Goal: Information Seeking & Learning: Check status

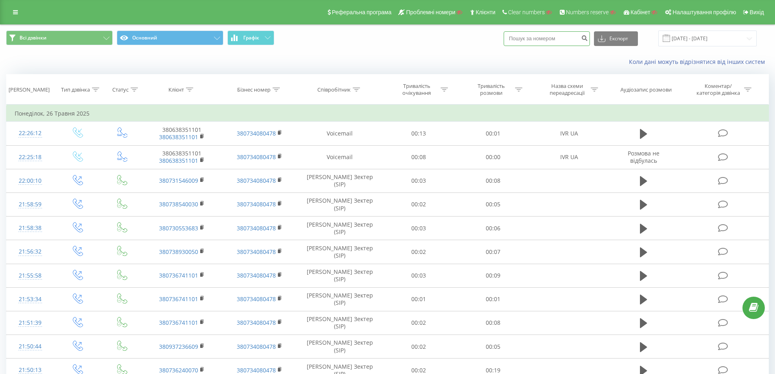
click at [553, 38] on input at bounding box center [547, 38] width 86 height 15
paste input "48668662818"
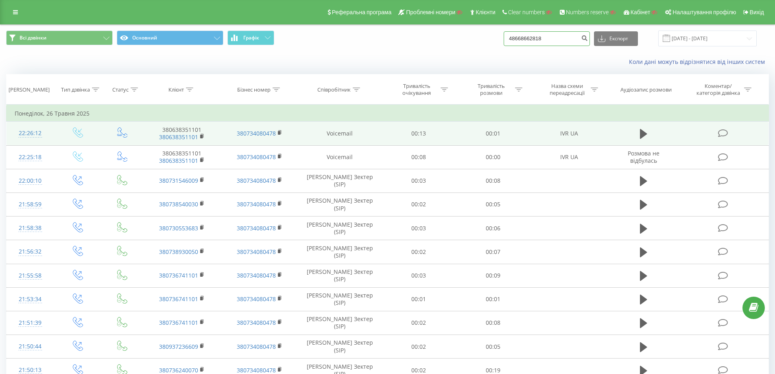
type input "48668662818"
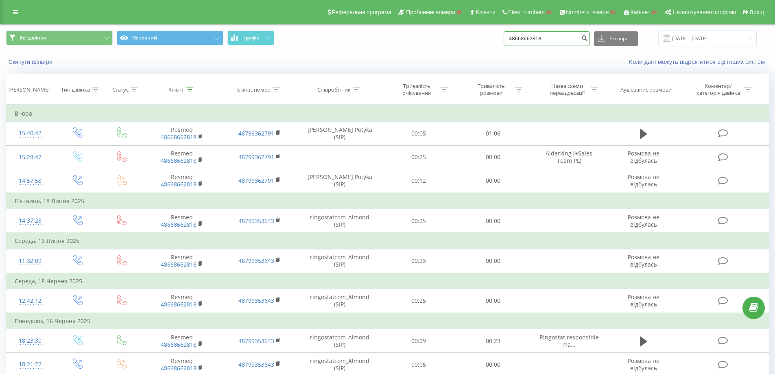
click at [566, 37] on input "48668662818" at bounding box center [547, 38] width 86 height 15
drag, startPoint x: 567, startPoint y: 34, endPoint x: 511, endPoint y: 39, distance: 56.0
click at [511, 39] on div "Всі дзвінки Основний Графік 48668662818 Експорт .csv .xls .xlsx 19.05.2025 - 19…" at bounding box center [387, 39] width 763 height 16
paste input "783467892"
type input "48783467892"
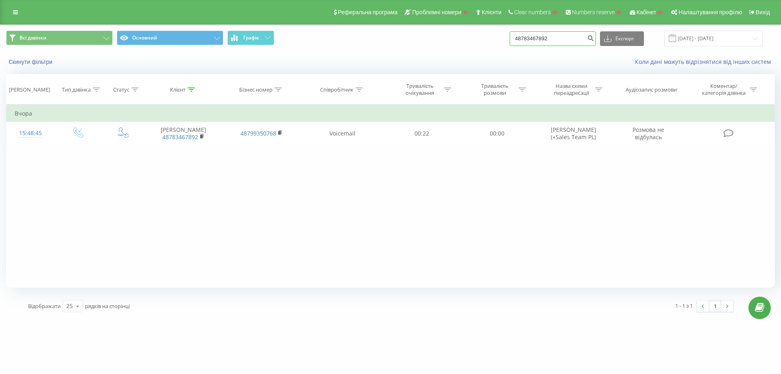
drag, startPoint x: 558, startPoint y: 33, endPoint x: 467, endPoint y: 41, distance: 91.5
click at [467, 41] on div "Всі дзвінки Основний Графік 48783467892 Експорт .csv .xls .xlsx 19.05.2025 - 19…" at bounding box center [390, 39] width 769 height 16
paste input "380443901135"
type input "380443901135"
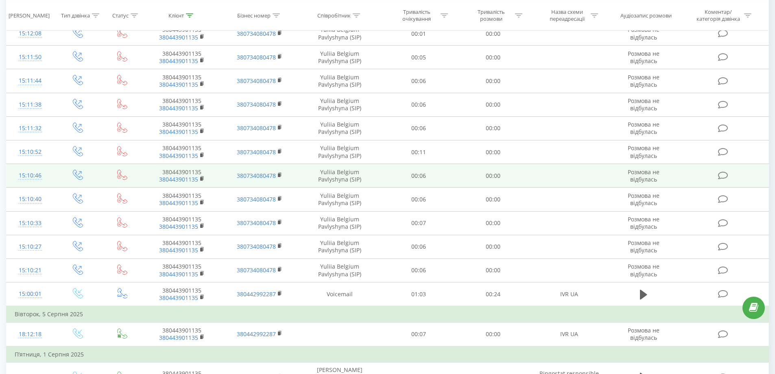
scroll to position [326, 0]
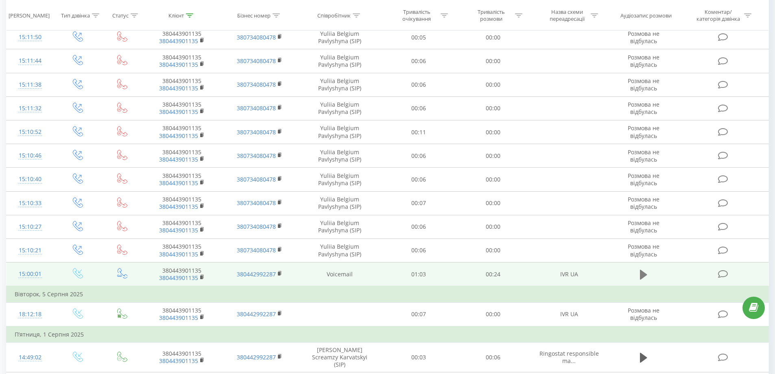
click at [639, 272] on button at bounding box center [644, 275] width 12 height 12
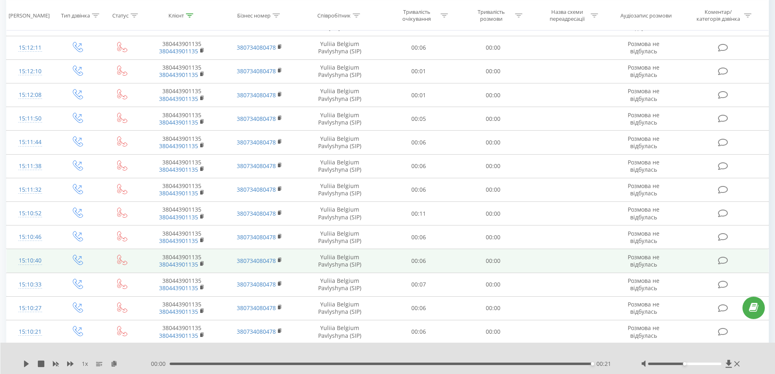
scroll to position [122, 0]
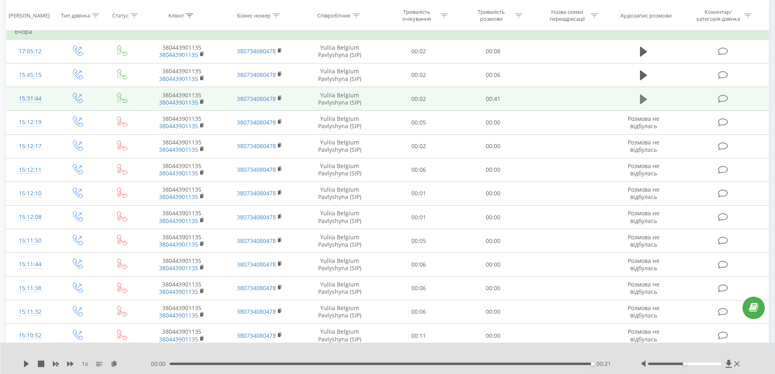
click at [647, 102] on icon at bounding box center [643, 99] width 7 height 11
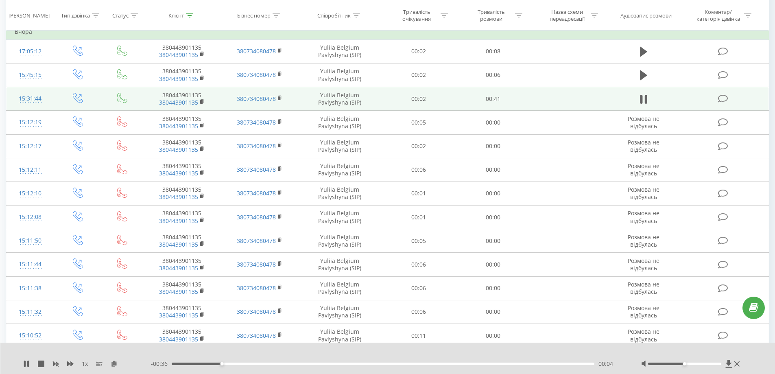
click at [258, 362] on div "- 00:36 00:04 00:04" at bounding box center [386, 364] width 470 height 8
click at [261, 363] on div "00:08" at bounding box center [383, 364] width 423 height 2
click at [465, 363] on div "00:29" at bounding box center [383, 364] width 423 height 2
click at [528, 361] on div "- 00:12 00:29 00:29" at bounding box center [386, 364] width 470 height 8
click at [539, 363] on div "00:30" at bounding box center [383, 364] width 423 height 2
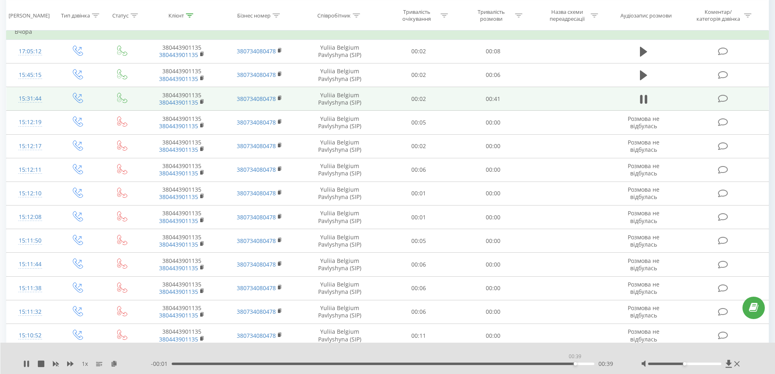
click at [575, 363] on div "00:39" at bounding box center [383, 364] width 423 height 2
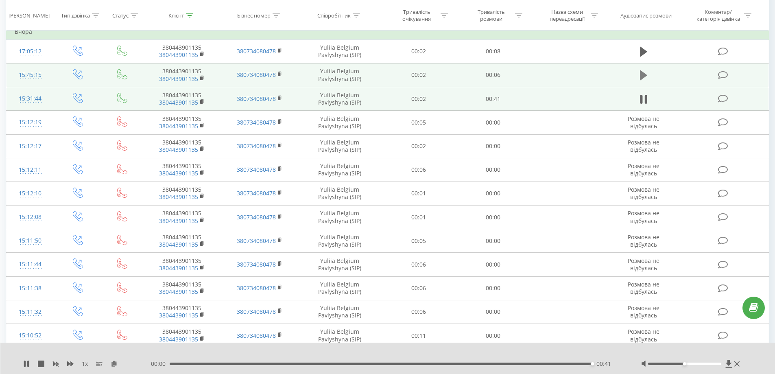
click at [643, 72] on icon at bounding box center [643, 75] width 7 height 10
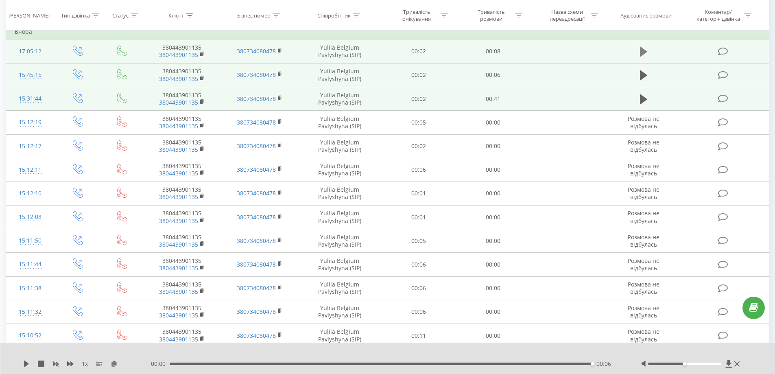
click at [647, 50] on icon at bounding box center [643, 51] width 7 height 11
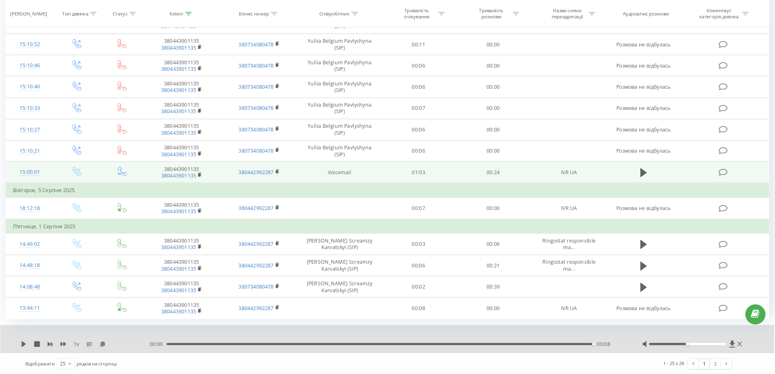
scroll to position [409, 0]
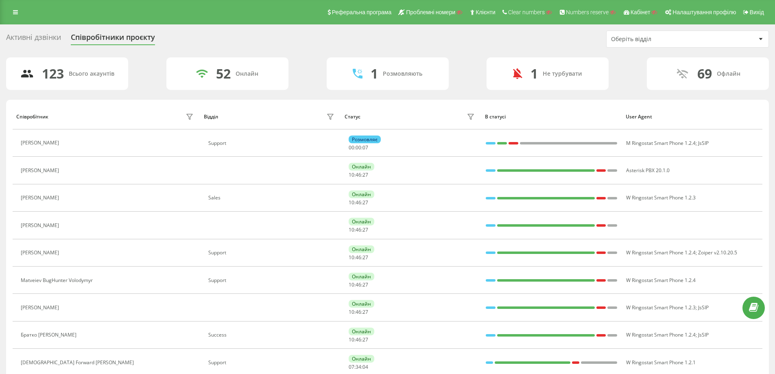
click at [654, 39] on div "Оберіть відділ" at bounding box center [659, 39] width 97 height 7
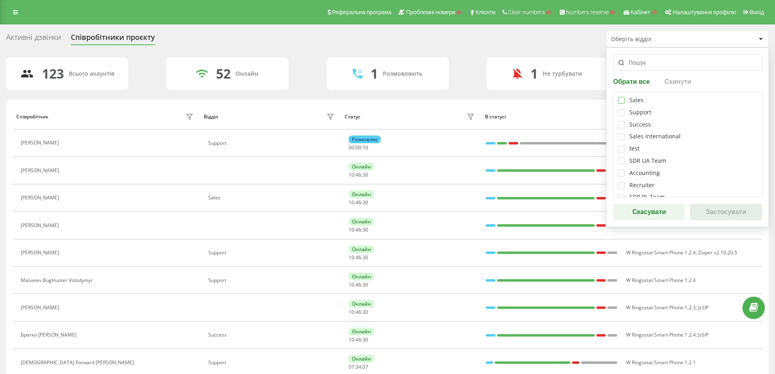
click at [620, 97] on label at bounding box center [621, 97] width 7 height 0
checkbox input "true"
click at [709, 210] on button "Застосувати" at bounding box center [726, 212] width 72 height 16
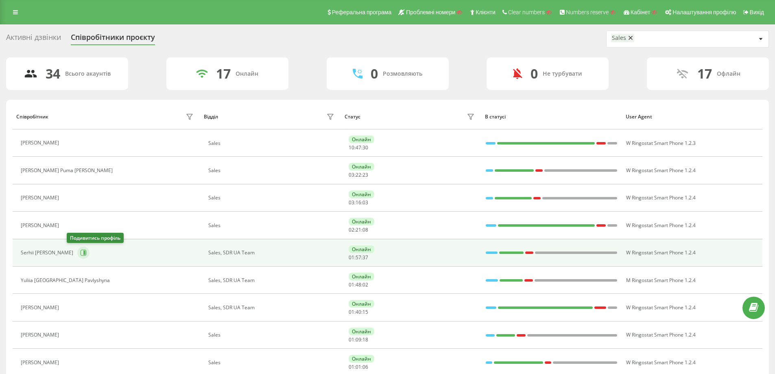
click at [81, 250] on icon at bounding box center [84, 253] width 6 height 6
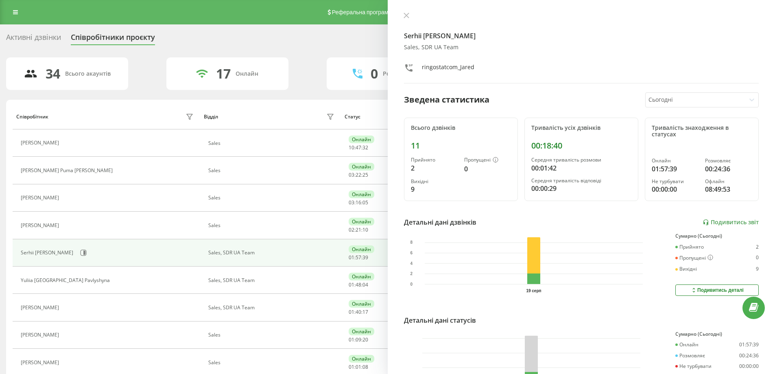
scroll to position [68, 0]
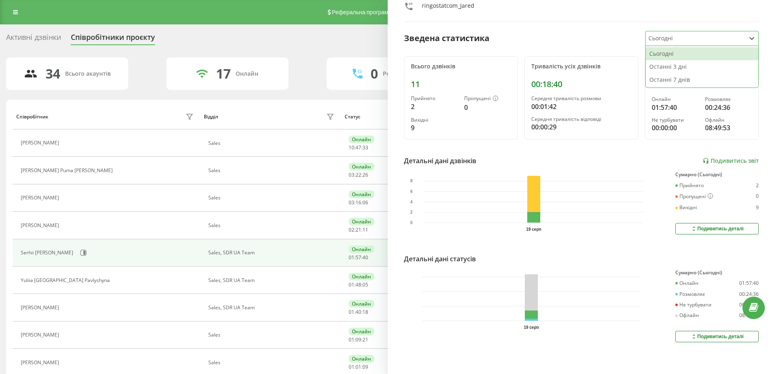
click at [664, 38] on div "Сьогодні" at bounding box center [696, 38] width 100 height 14
click at [671, 60] on div "Останні 3 дні" at bounding box center [702, 66] width 113 height 13
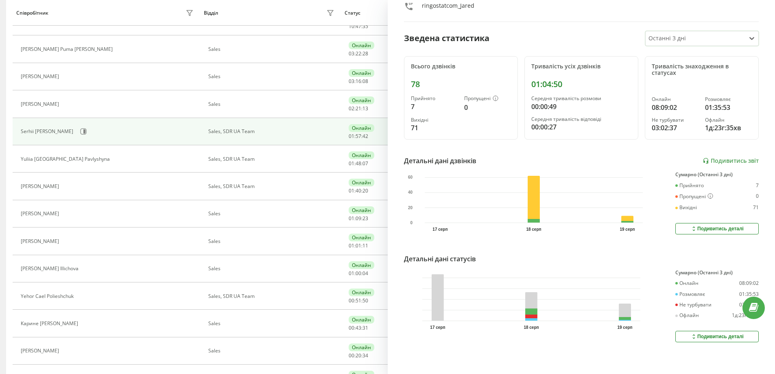
scroll to position [122, 0]
click at [710, 333] on div "Подивитись деталі" at bounding box center [717, 336] width 53 height 7
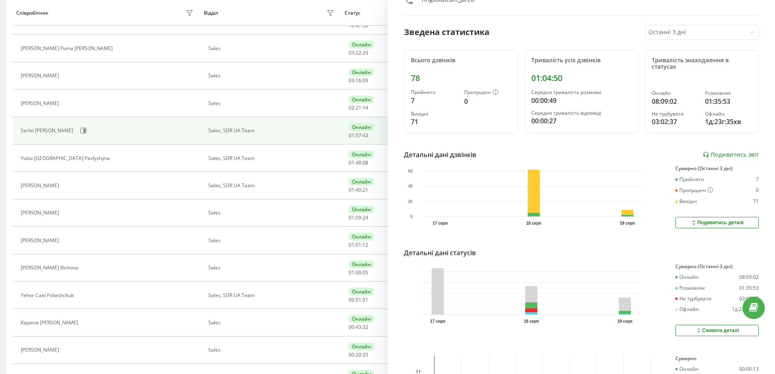
scroll to position [260, 0]
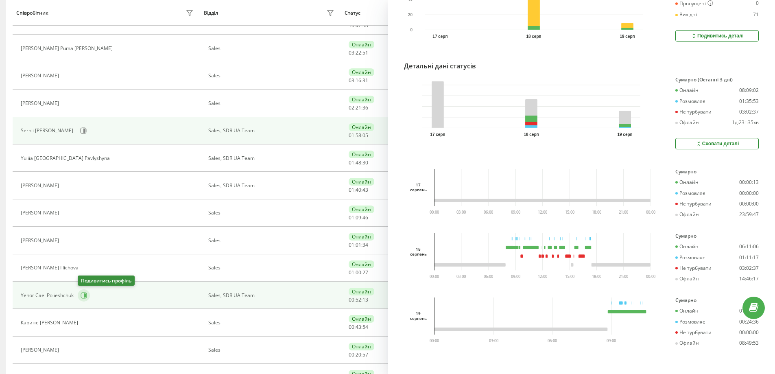
click at [83, 293] on icon at bounding box center [84, 295] width 6 height 6
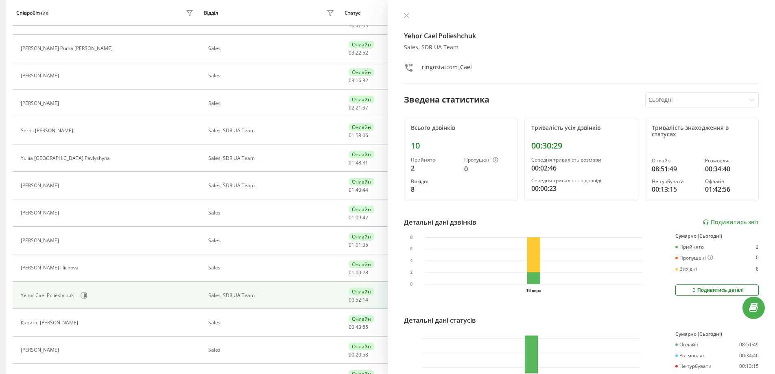
click at [670, 98] on div at bounding box center [696, 99] width 94 height 9
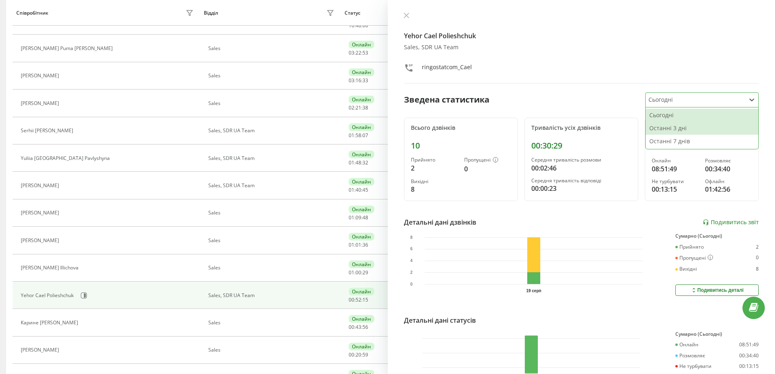
click at [665, 130] on div "Останні 3 дні" at bounding box center [702, 128] width 113 height 13
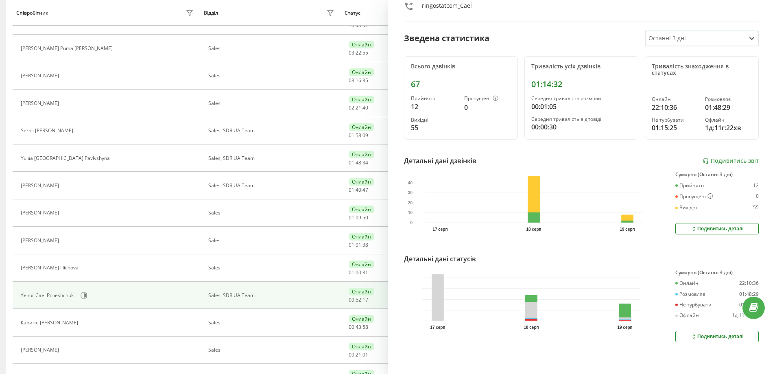
click at [698, 333] on div "Подивитись деталі" at bounding box center [717, 336] width 53 height 7
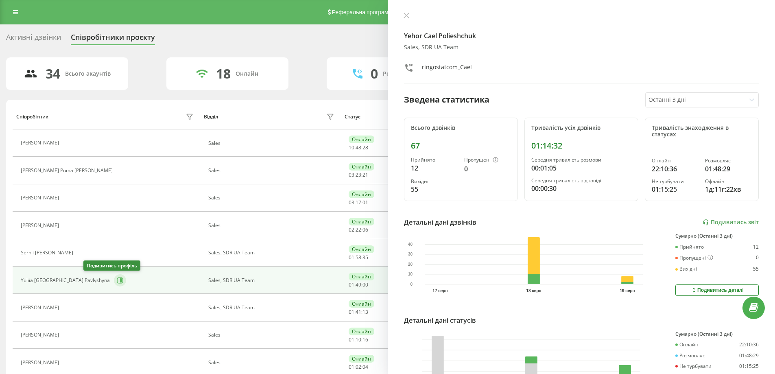
click at [117, 279] on icon at bounding box center [120, 280] width 7 height 7
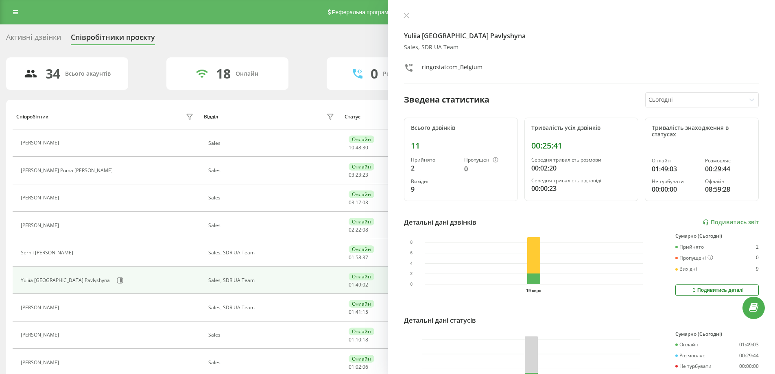
click at [689, 99] on div at bounding box center [696, 99] width 94 height 9
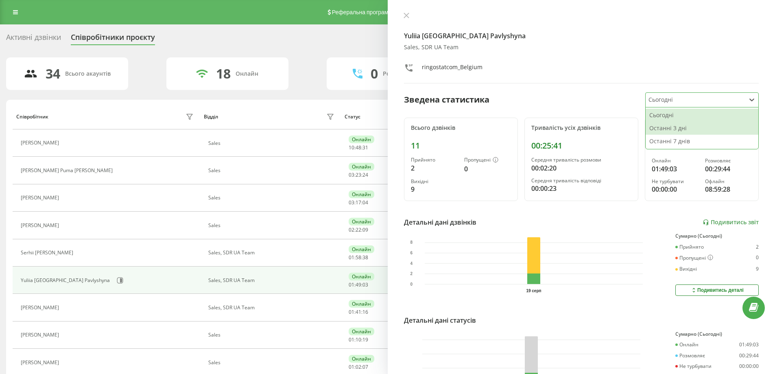
click at [683, 126] on div "Останні 3 дні" at bounding box center [702, 128] width 113 height 13
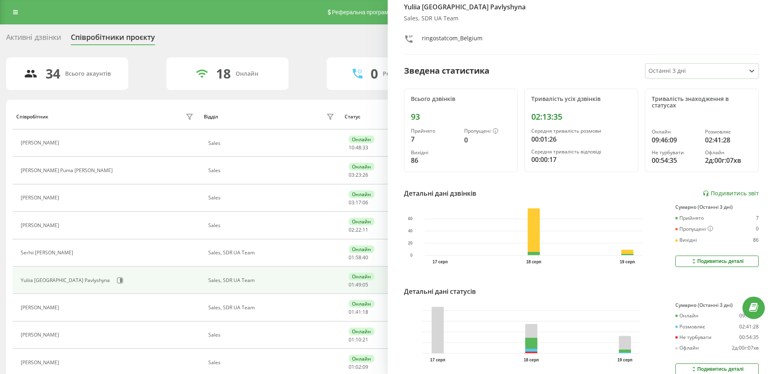
scroll to position [68, 0]
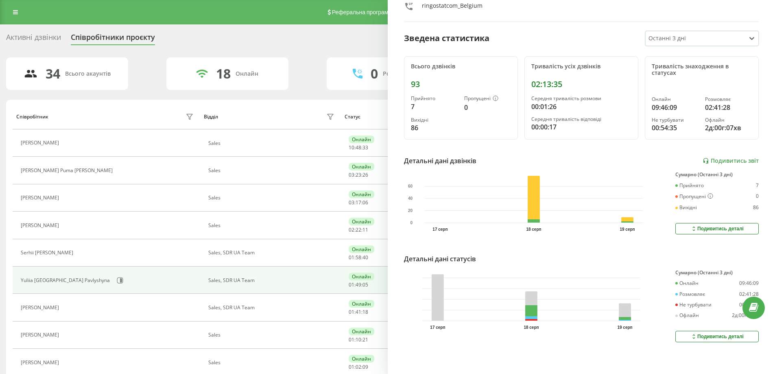
click at [691, 333] on icon at bounding box center [694, 336] width 7 height 7
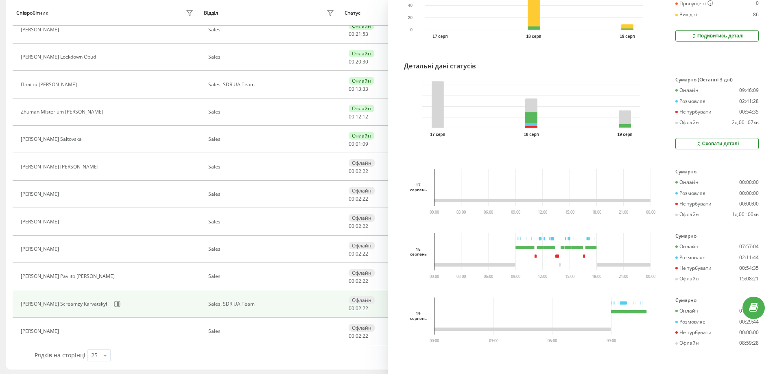
scroll to position [472, 0]
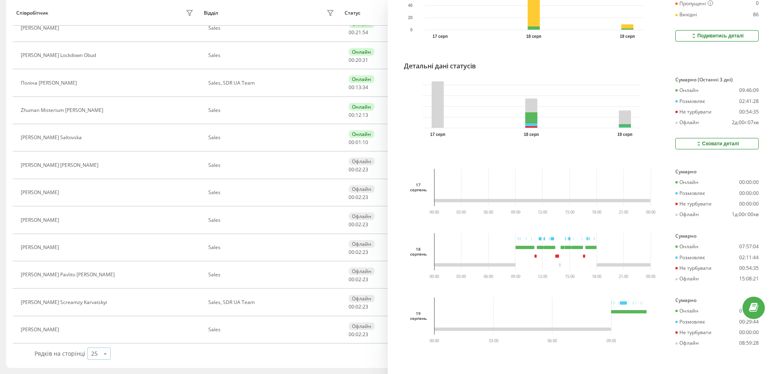
click at [97, 353] on div "25 10 25 50 100" at bounding box center [98, 353] width 23 height 12
click at [97, 329] on div "50" at bounding box center [99, 330] width 22 height 12
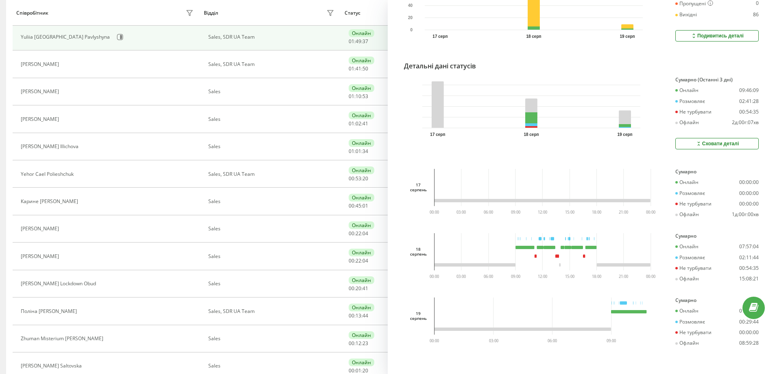
scroll to position [230, 0]
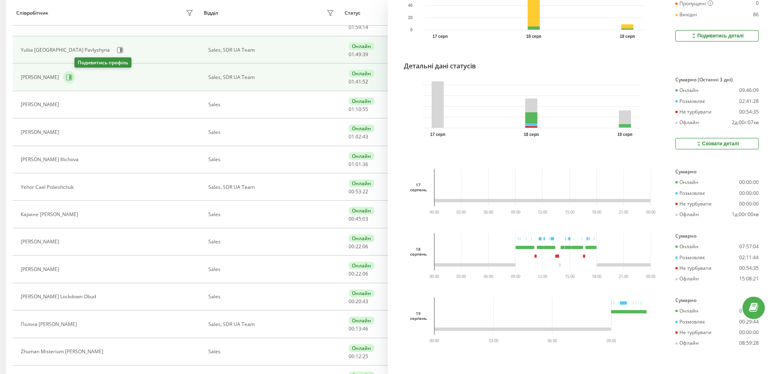
click at [72, 75] on icon at bounding box center [69, 77] width 7 height 7
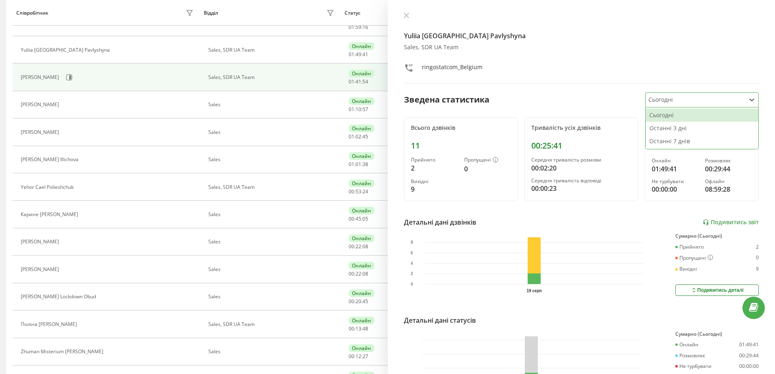
click at [683, 101] on div at bounding box center [696, 99] width 94 height 9
click at [688, 129] on div "Останні 3 дні" at bounding box center [702, 128] width 113 height 13
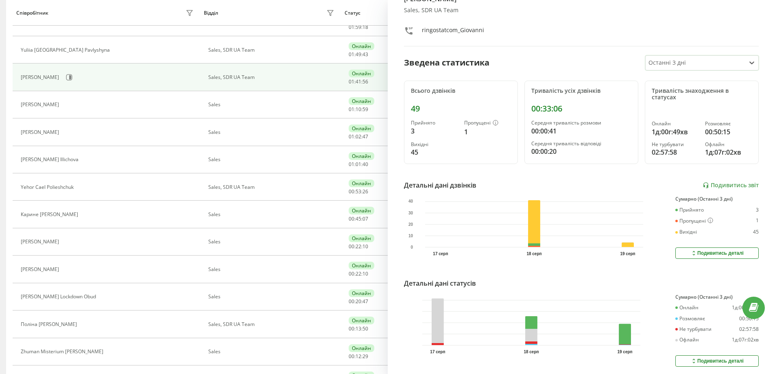
scroll to position [68, 0]
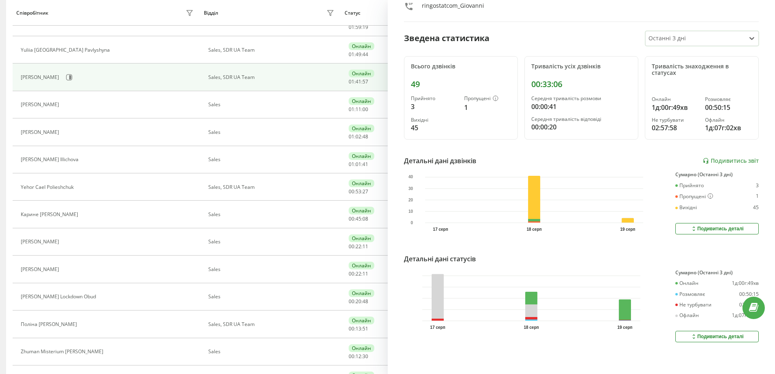
click at [699, 333] on div "Подивитись деталі" at bounding box center [717, 336] width 53 height 7
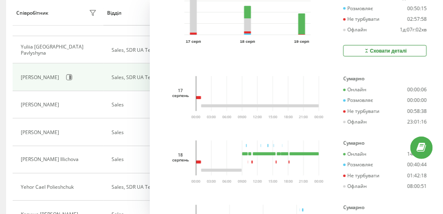
scroll to position [438, 0]
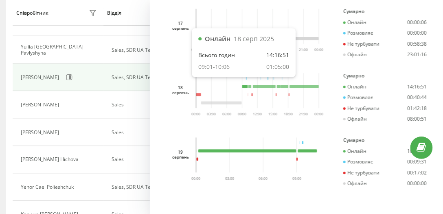
click at [243, 85] on rect at bounding box center [245, 86] width 6 height 3
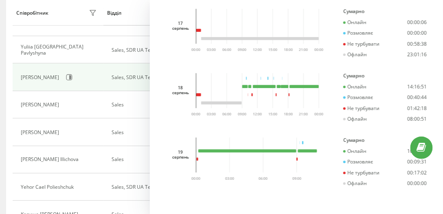
click at [243, 93] on icon "03:00 06:00 09:00 12:00 15:00 18:00 21:00 00:00 00:00" at bounding box center [257, 94] width 137 height 42
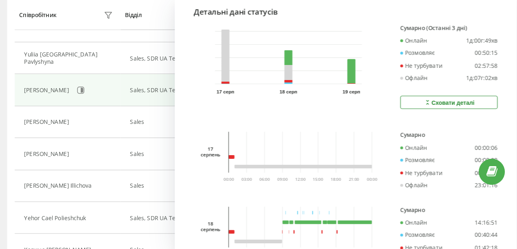
scroll to position [332, 0]
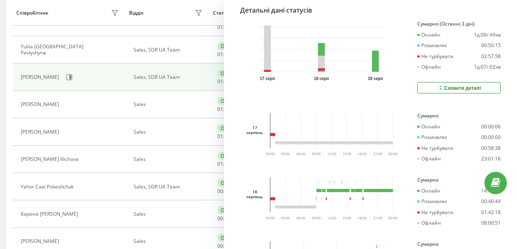
click at [314, 197] on icon "03:00 06:00 09:00 12:00 15:00 18:00 21:00 00:00 00:00" at bounding box center [331, 198] width 137 height 42
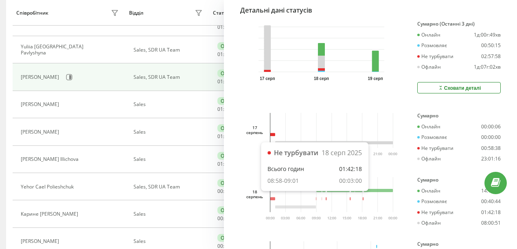
click at [316, 198] on rect at bounding box center [316, 199] width 0 height 3
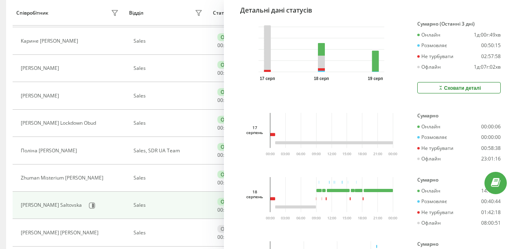
scroll to position [448, 0]
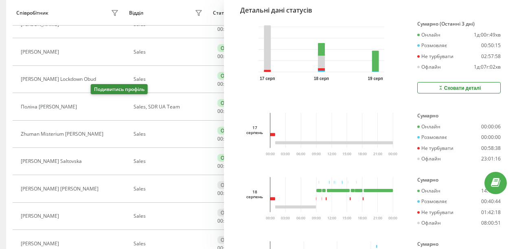
click at [89, 104] on icon at bounding box center [86, 107] width 6 height 6
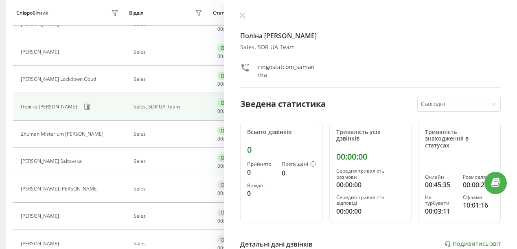
click at [457, 108] on div at bounding box center [452, 104] width 63 height 9
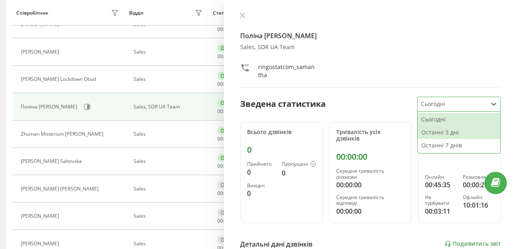
click at [461, 131] on div "Останні 3 дні" at bounding box center [458, 132] width 83 height 13
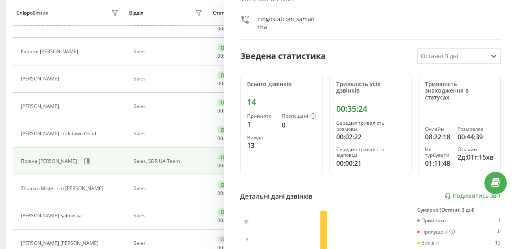
scroll to position [211, 0]
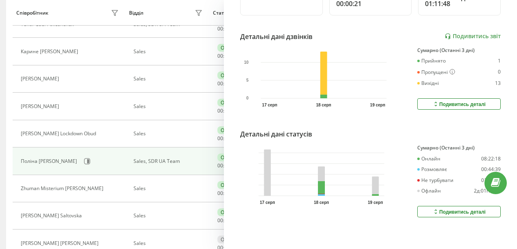
click at [434, 209] on icon at bounding box center [435, 212] width 7 height 7
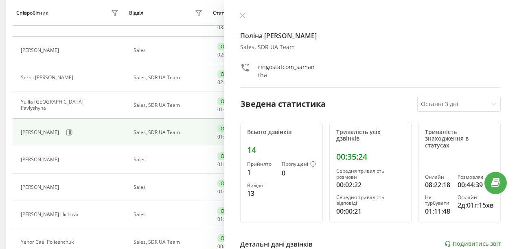
scroll to position [176, 0]
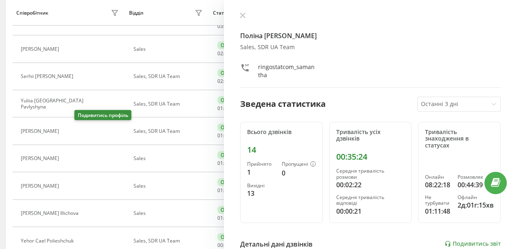
click at [71, 128] on icon at bounding box center [68, 131] width 7 height 7
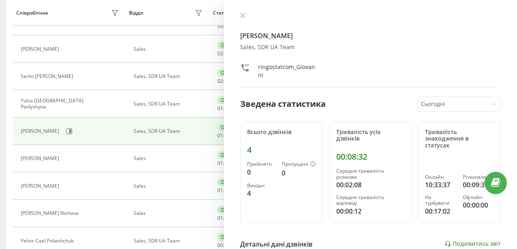
click at [458, 106] on div at bounding box center [452, 104] width 63 height 9
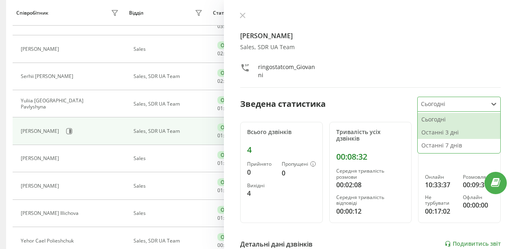
click at [461, 130] on div "Останні 3 дні" at bounding box center [458, 132] width 83 height 13
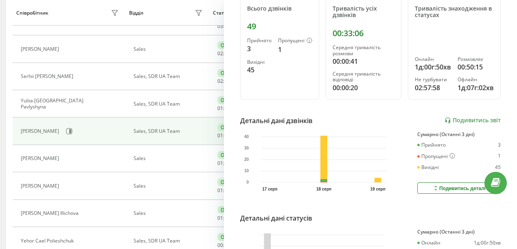
scroll to position [190, 0]
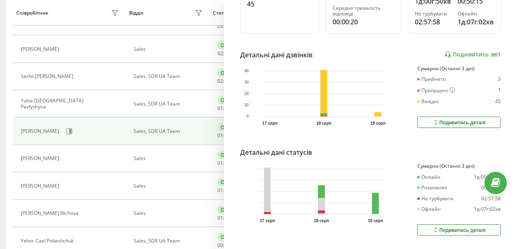
click at [439, 225] on button "Подивитись деталі" at bounding box center [458, 230] width 83 height 11
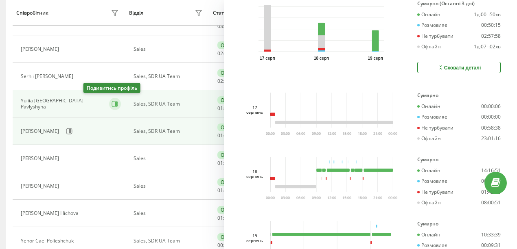
click at [115, 102] on icon at bounding box center [116, 104] width 2 height 4
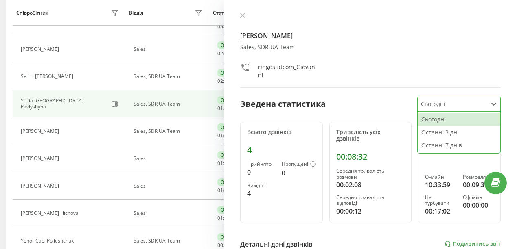
click at [450, 103] on div at bounding box center [452, 104] width 63 height 9
click at [458, 134] on div "Останні 3 дні" at bounding box center [458, 132] width 83 height 13
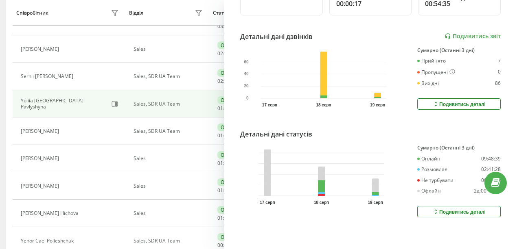
click at [447, 209] on div "Подивитись деталі" at bounding box center [458, 212] width 53 height 7
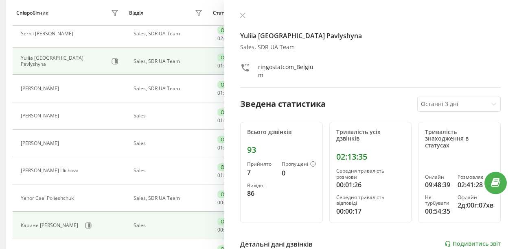
scroll to position [230, 0]
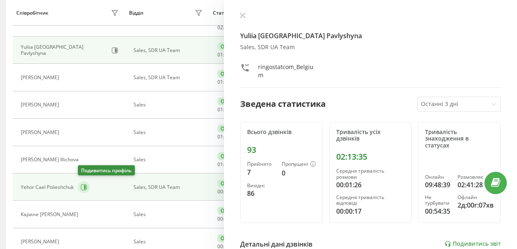
click at [83, 184] on icon at bounding box center [84, 187] width 7 height 7
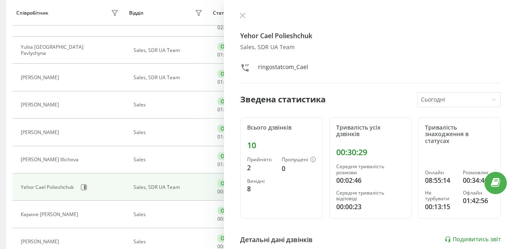
click at [431, 98] on div at bounding box center [452, 99] width 63 height 9
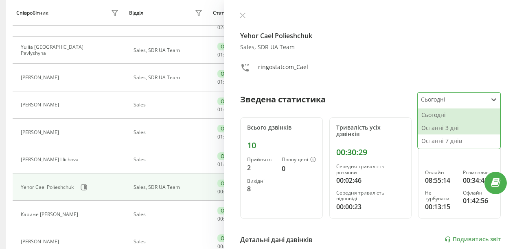
click at [445, 130] on div "Останні 3 дні" at bounding box center [458, 128] width 83 height 13
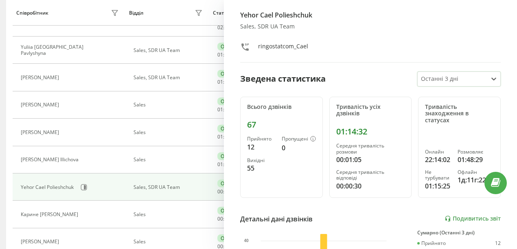
scroll to position [121, 0]
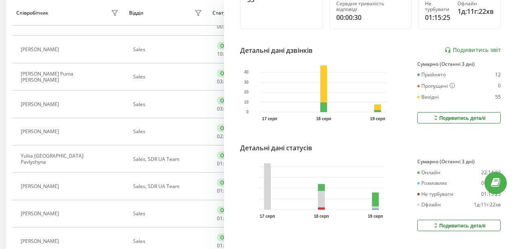
click at [425, 224] on button "Подивитись деталі" at bounding box center [458, 225] width 83 height 11
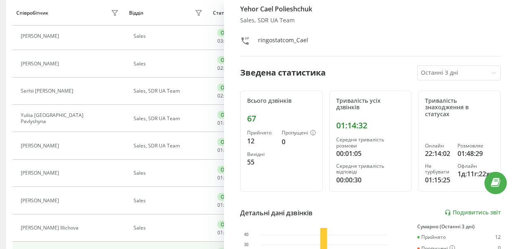
scroll to position [148, 0]
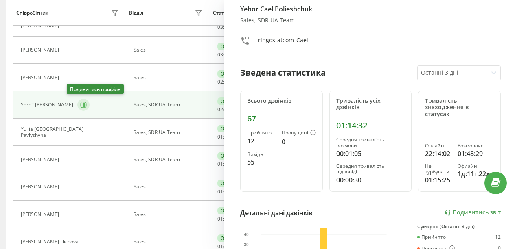
click at [80, 102] on icon at bounding box center [83, 105] width 7 height 7
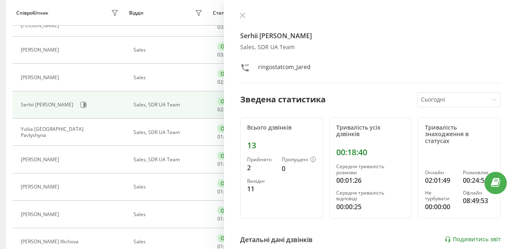
click at [444, 100] on div at bounding box center [452, 99] width 63 height 9
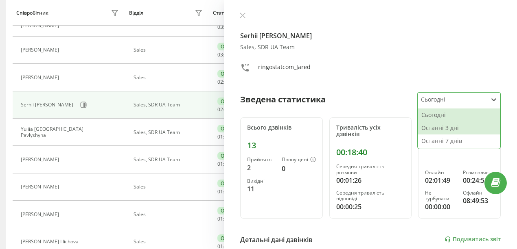
drag, startPoint x: 453, startPoint y: 127, endPoint x: 448, endPoint y: 129, distance: 5.0
click at [452, 128] on div "Останні 3 дні" at bounding box center [458, 128] width 83 height 13
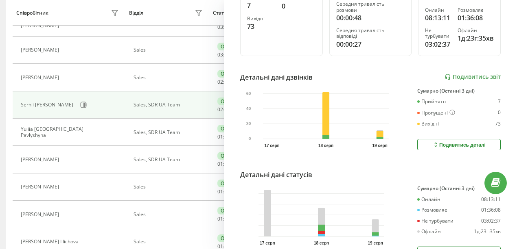
scroll to position [206, 0]
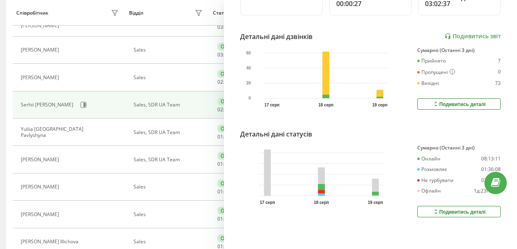
click at [442, 209] on div "Подивитись деталі" at bounding box center [458, 212] width 53 height 7
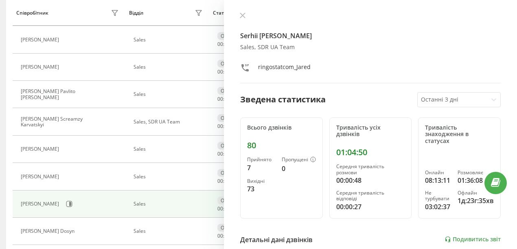
scroll to position [648, 0]
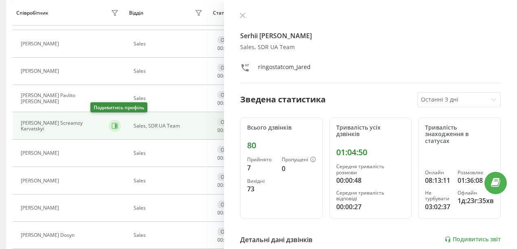
click at [112, 123] on icon at bounding box center [115, 126] width 6 height 6
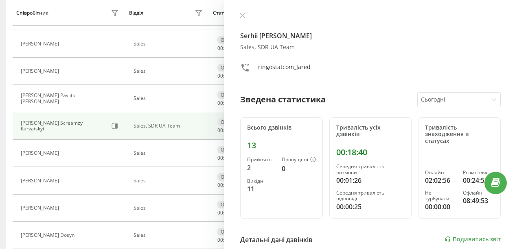
click at [464, 102] on div at bounding box center [452, 99] width 63 height 9
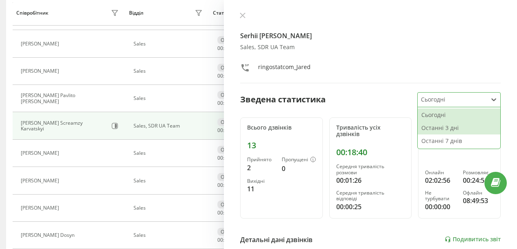
click at [448, 130] on div "Останні 3 дні" at bounding box center [458, 128] width 83 height 13
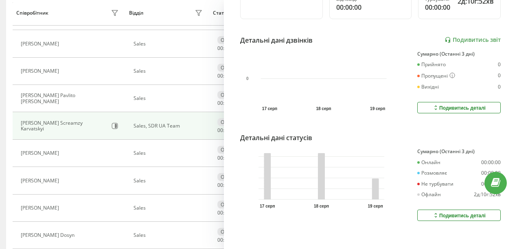
scroll to position [211, 0]
